Goal: Task Accomplishment & Management: Use online tool/utility

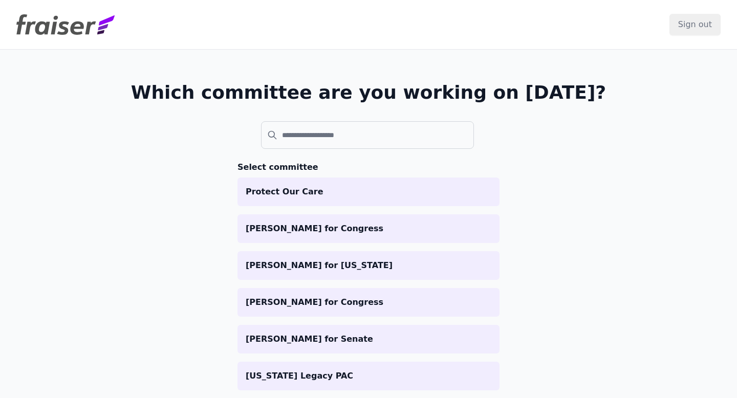
scroll to position [682, 0]
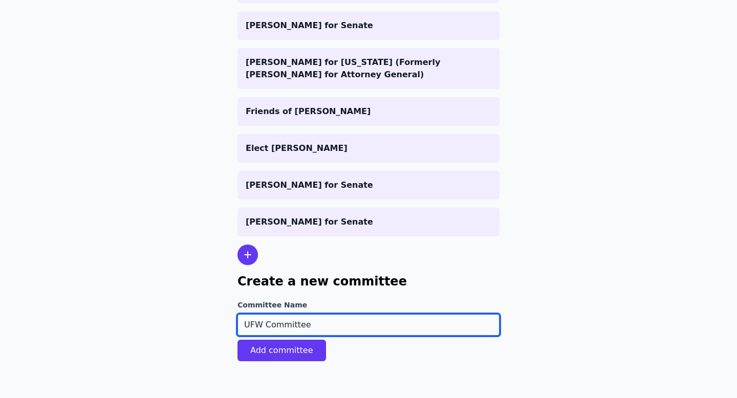
click at [274, 323] on input "UFW Committee" at bounding box center [368, 324] width 262 height 21
type input "United Food Workers"
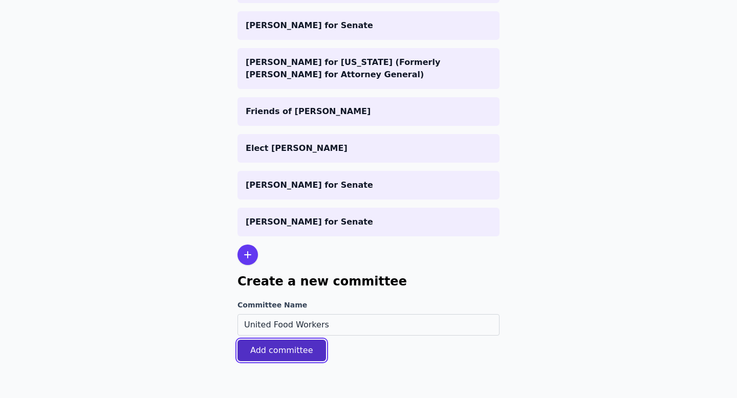
click at [267, 349] on button "Add committee" at bounding box center [281, 350] width 89 height 21
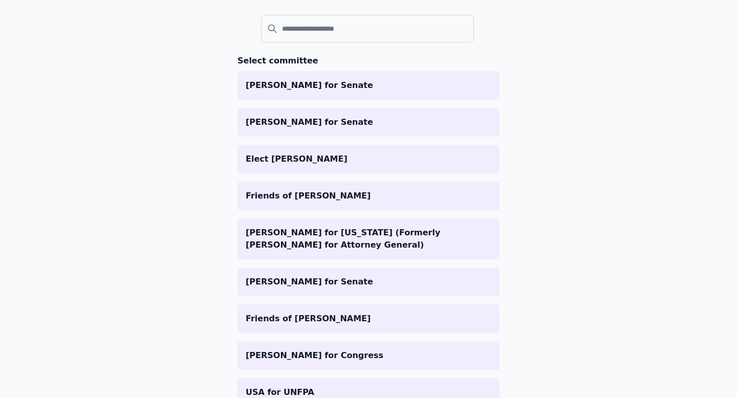
scroll to position [654, 0]
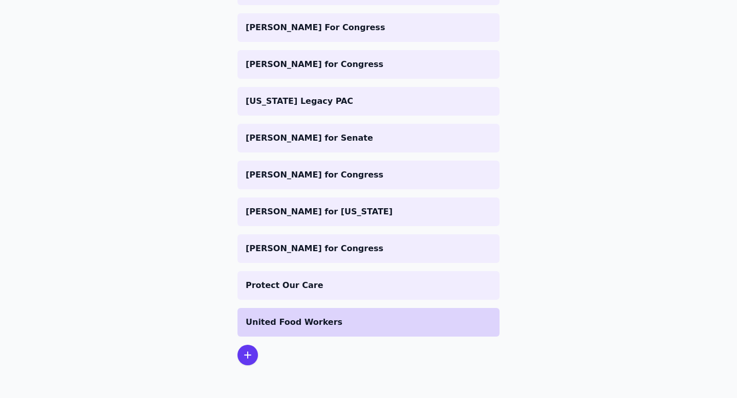
click at [281, 322] on p "United Food Workers" at bounding box center [369, 322] width 246 height 12
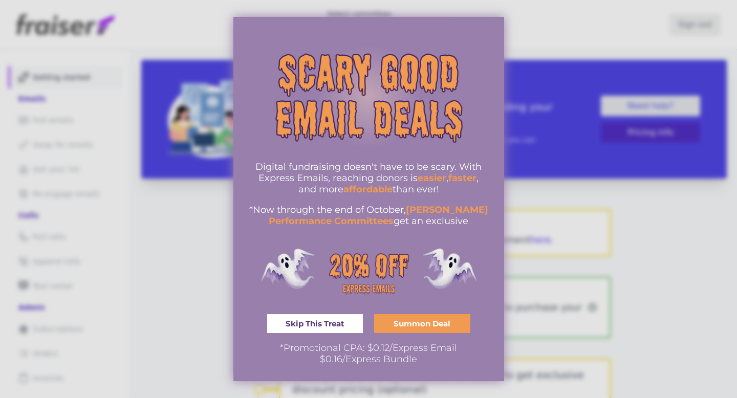
click at [516, 107] on div at bounding box center [368, 199] width 737 height 398
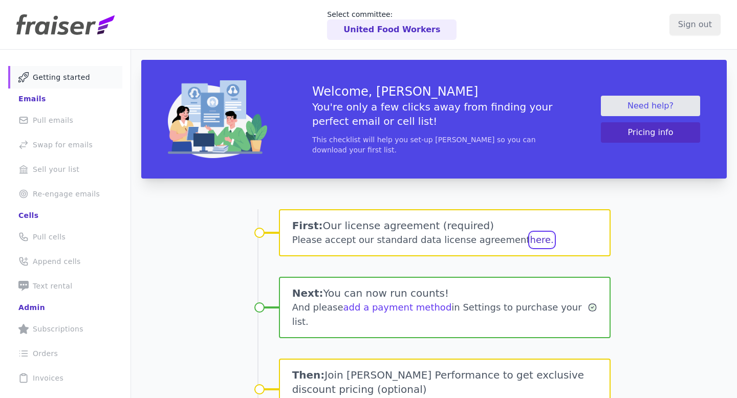
click at [530, 240] on button "here." at bounding box center [542, 240] width 24 height 14
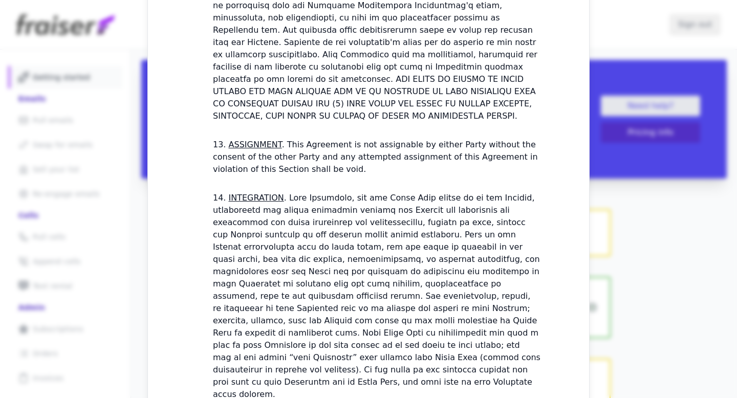
scroll to position [3088, 0]
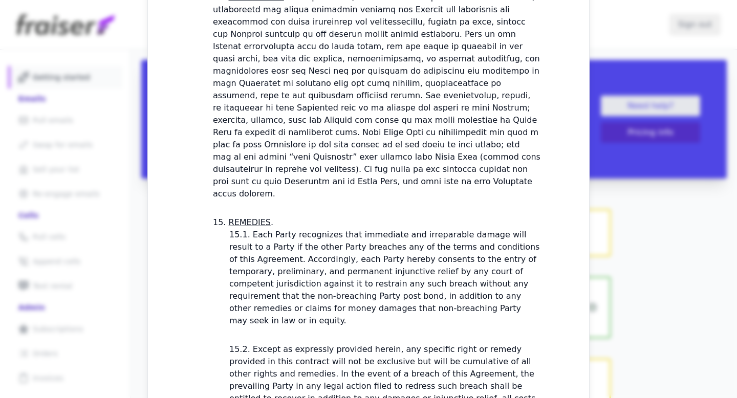
checkbox input "true"
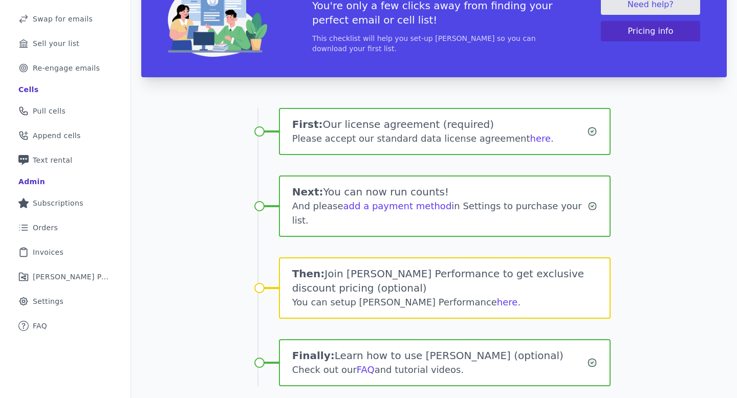
scroll to position [137, 0]
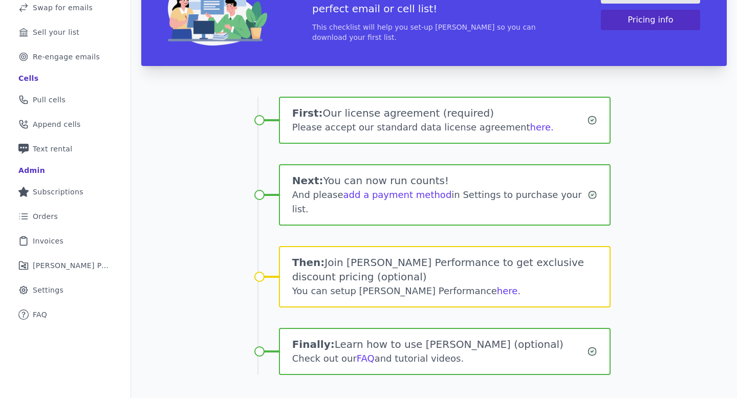
click at [190, 191] on div "Welcome, [PERSON_NAME] You're only a few clicks away from finding your perfect …" at bounding box center [434, 176] width 606 height 479
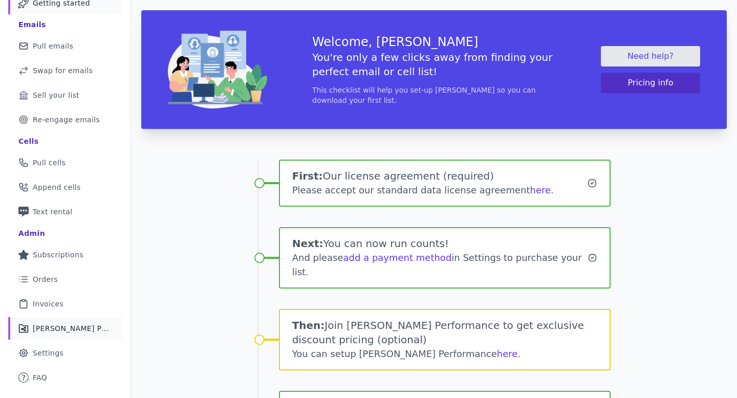
scroll to position [100, 0]
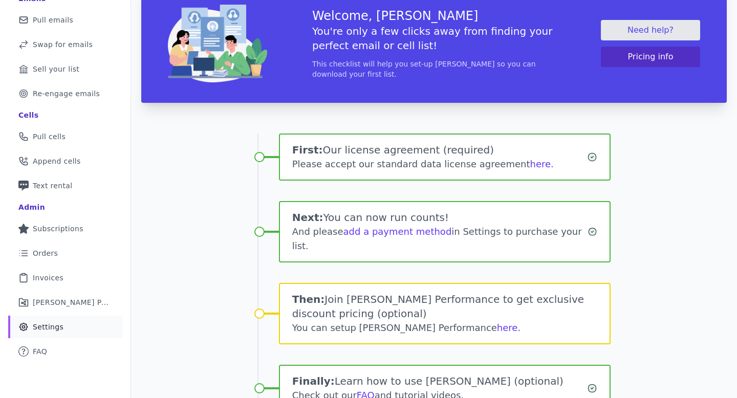
click at [56, 320] on link "Gear Icon Outline of a gear Settings" at bounding box center [65, 327] width 114 height 23
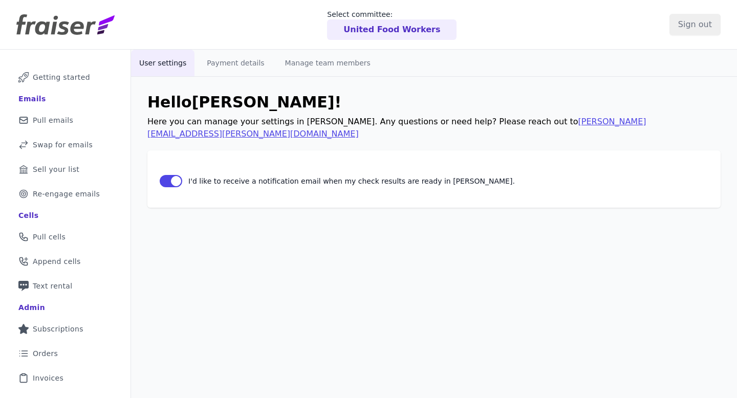
click at [367, 33] on p "United Food Workers" at bounding box center [391, 30] width 97 height 12
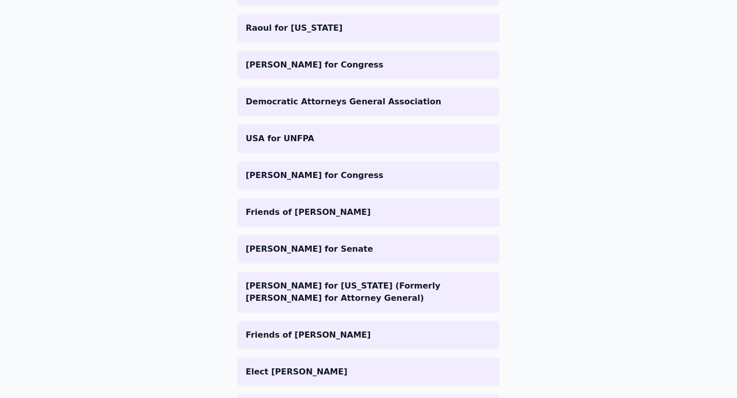
scroll to position [3, 0]
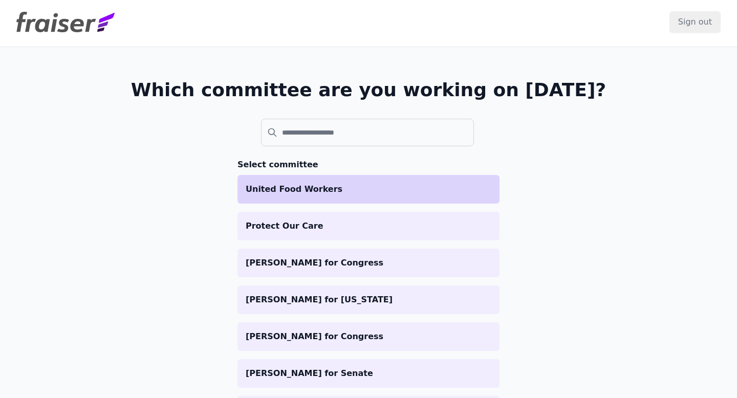
drag, startPoint x: 322, startPoint y: 198, endPoint x: 307, endPoint y: 192, distance: 16.2
click at [307, 192] on p "United Food Workers" at bounding box center [369, 189] width 246 height 12
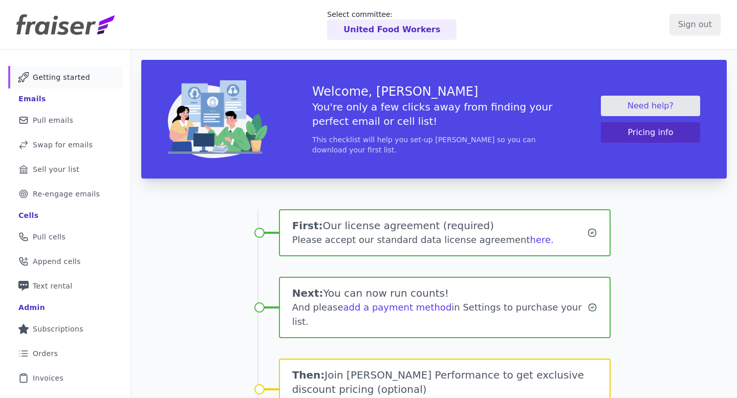
click at [528, 238] on div "Please accept our standard data license agreement here." at bounding box center [439, 240] width 295 height 14
click at [525, 242] on div "Please accept our standard data license agreement here." at bounding box center [439, 240] width 295 height 14
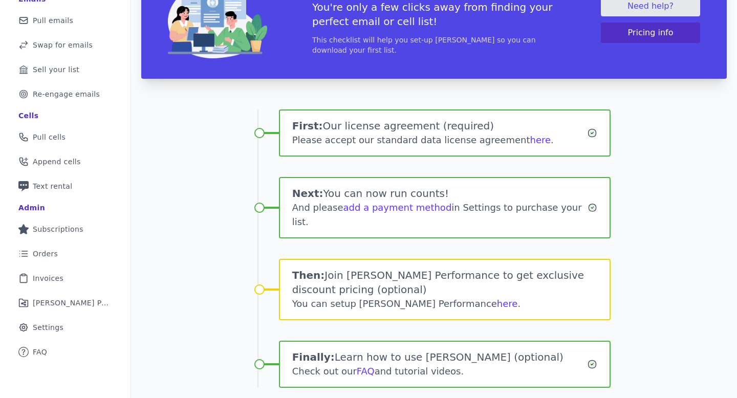
scroll to position [110, 0]
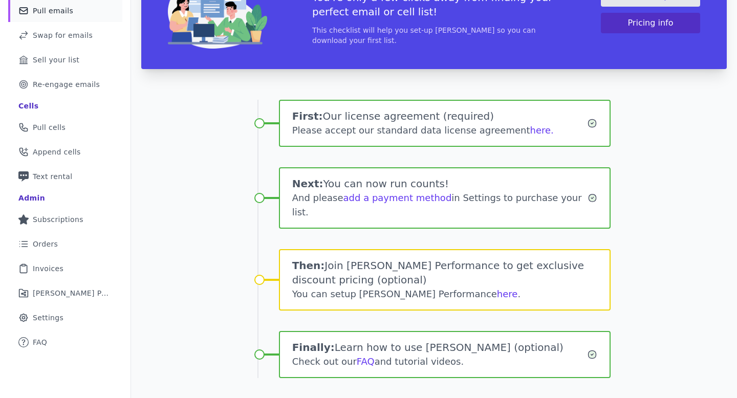
click at [77, 21] on link "Mail Icon Outline of a mail envelope Pull emails" at bounding box center [65, 10] width 114 height 23
